Goal: Task Accomplishment & Management: Manage account settings

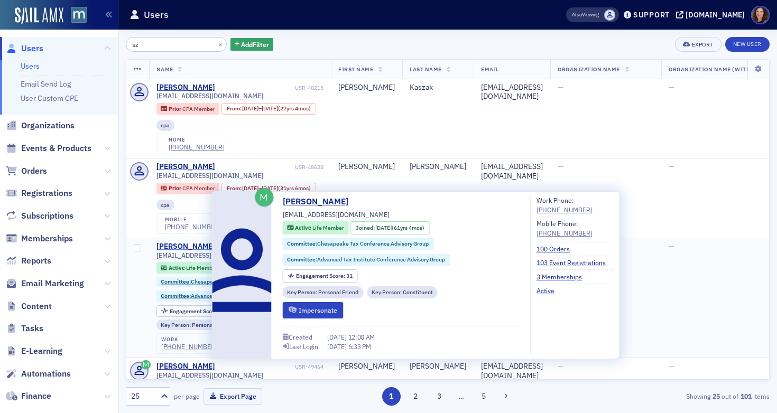
type input "sz"
click at [180, 251] on div "[PERSON_NAME]" at bounding box center [185, 247] width 59 height 10
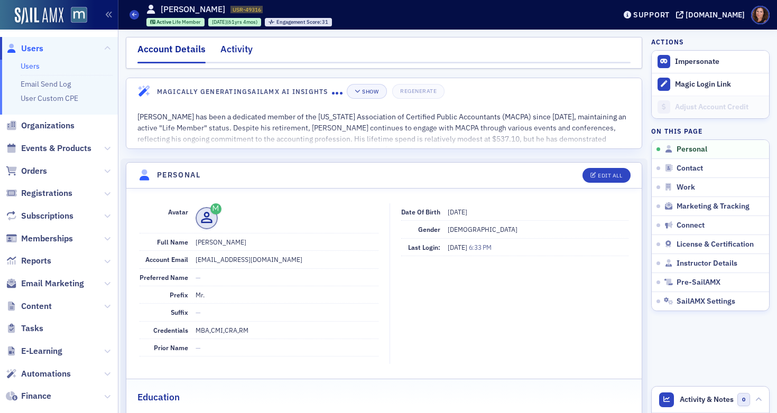
click at [231, 52] on div "Activity" at bounding box center [236, 52] width 32 height 20
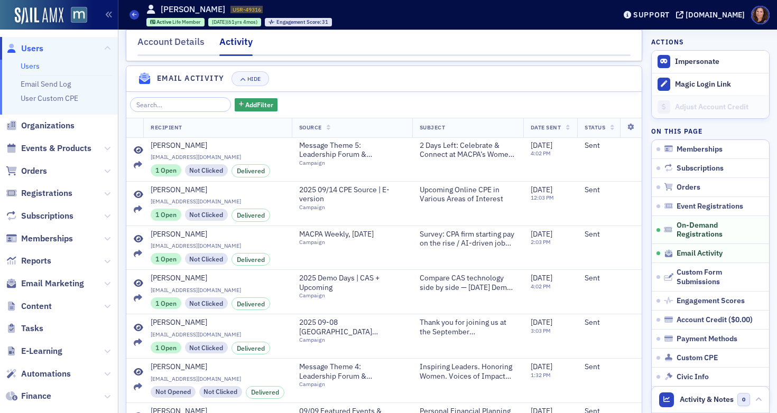
scroll to position [1029, 0]
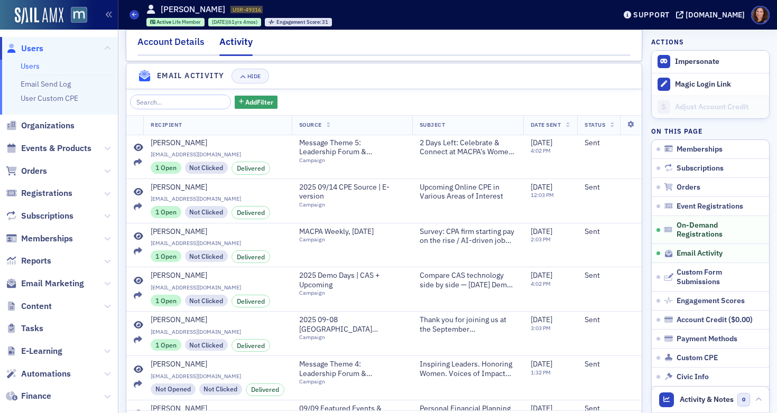
click at [188, 39] on div "Account Details" at bounding box center [170, 45] width 67 height 20
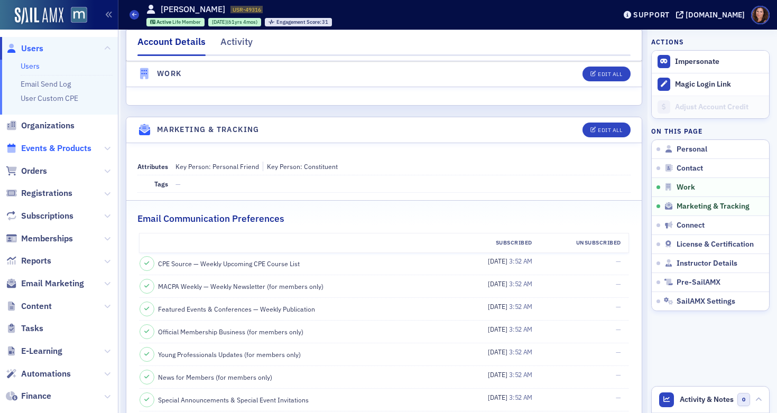
click at [62, 150] on span "Events & Products" at bounding box center [56, 149] width 70 height 12
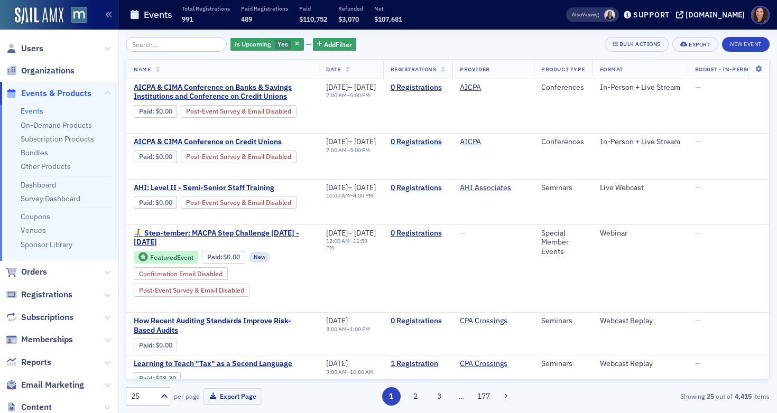
click at [158, 44] on input "search" at bounding box center [176, 44] width 101 height 15
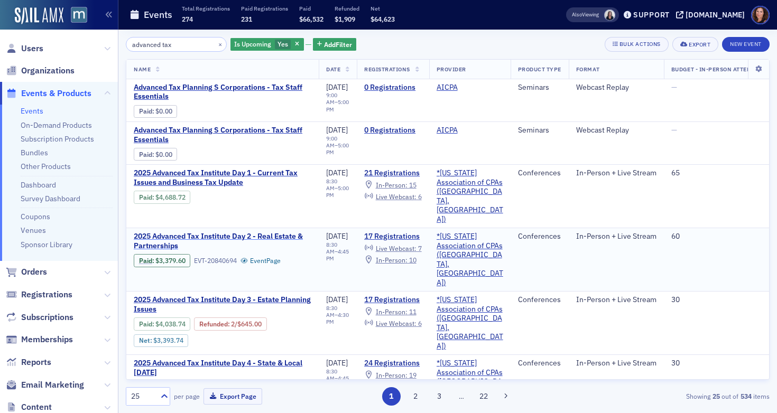
type input "advanced tax"
click at [209, 232] on span "2025 Advanced Tax Institute Day 2 - Real Estate & Partnerships" at bounding box center [223, 241] width 178 height 18
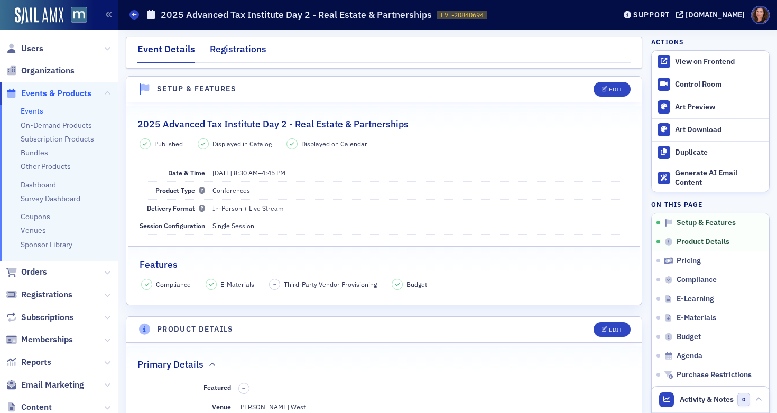
click at [241, 48] on div "Registrations" at bounding box center [238, 52] width 57 height 20
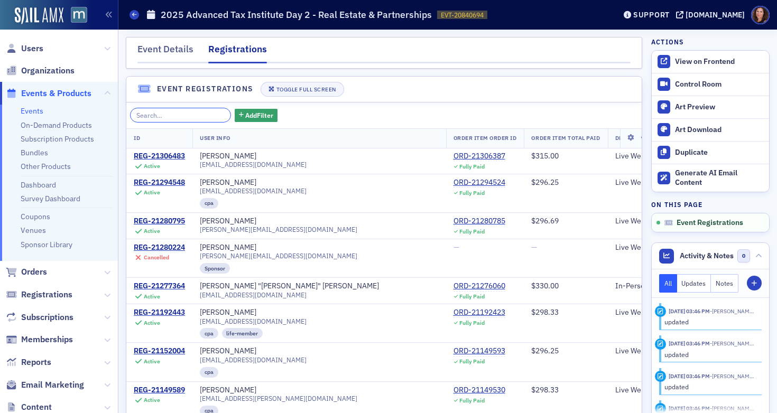
click at [181, 112] on input "search" at bounding box center [180, 115] width 101 height 15
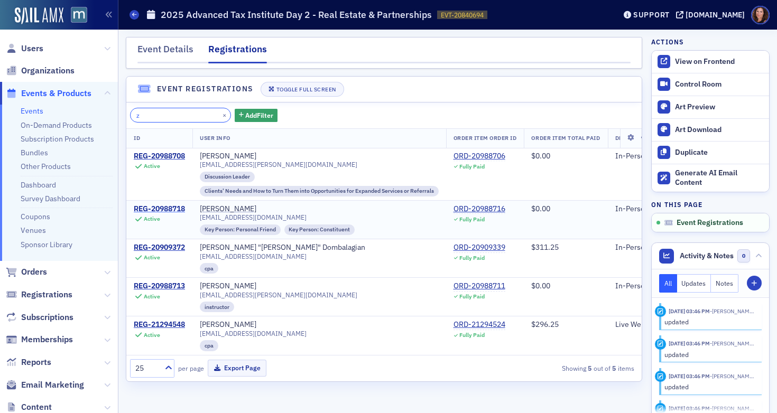
type input "z"
click at [175, 207] on div "REG-20988718" at bounding box center [159, 209] width 51 height 10
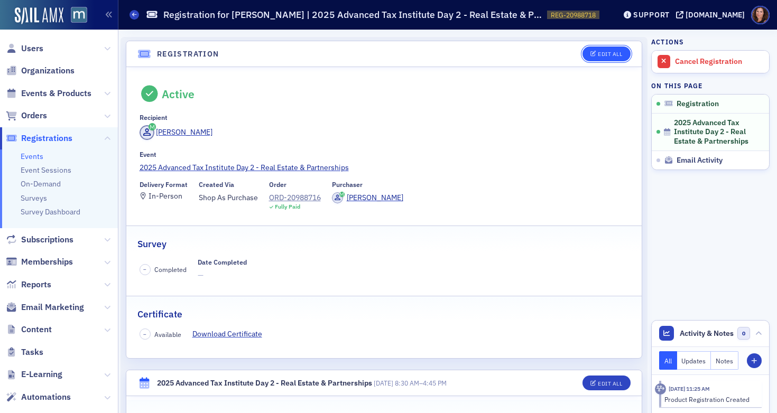
click at [597, 54] on div "Edit All" at bounding box center [609, 54] width 24 height 6
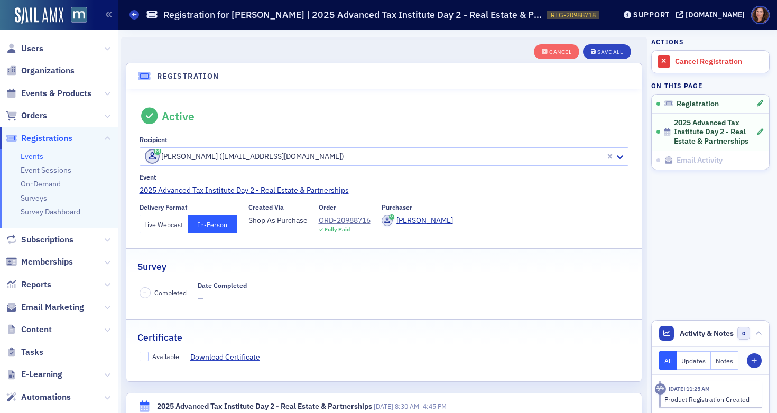
scroll to position [28, 0]
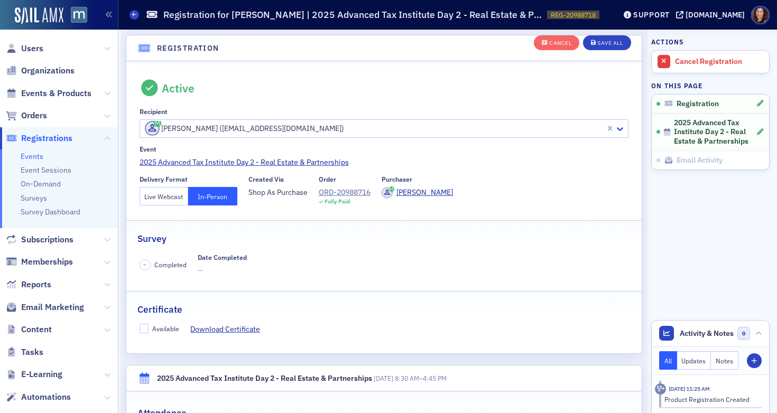
click at [166, 197] on button "Live Webcast" at bounding box center [163, 196] width 49 height 18
click at [603, 40] on div "Save All" at bounding box center [609, 43] width 25 height 6
